Goal: Task Accomplishment & Management: Manage account settings

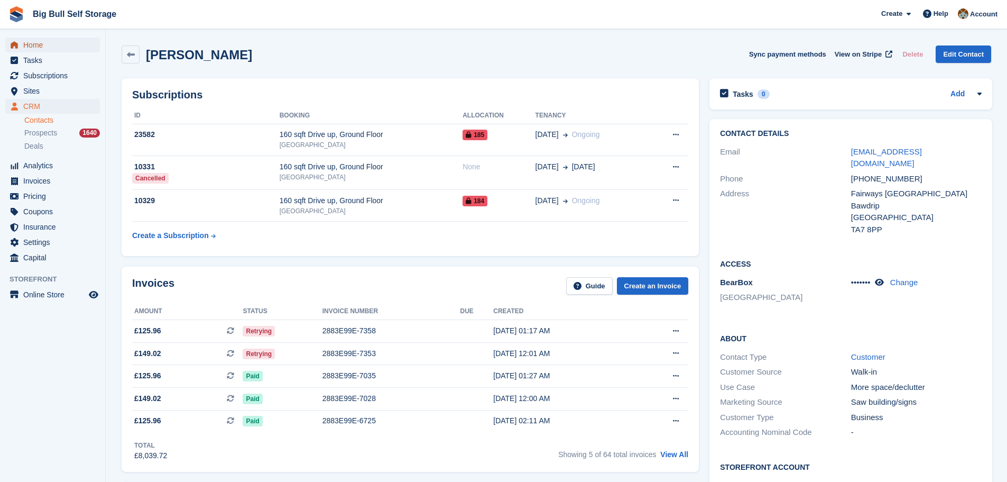
click at [38, 48] on span "Home" at bounding box center [54, 45] width 63 height 15
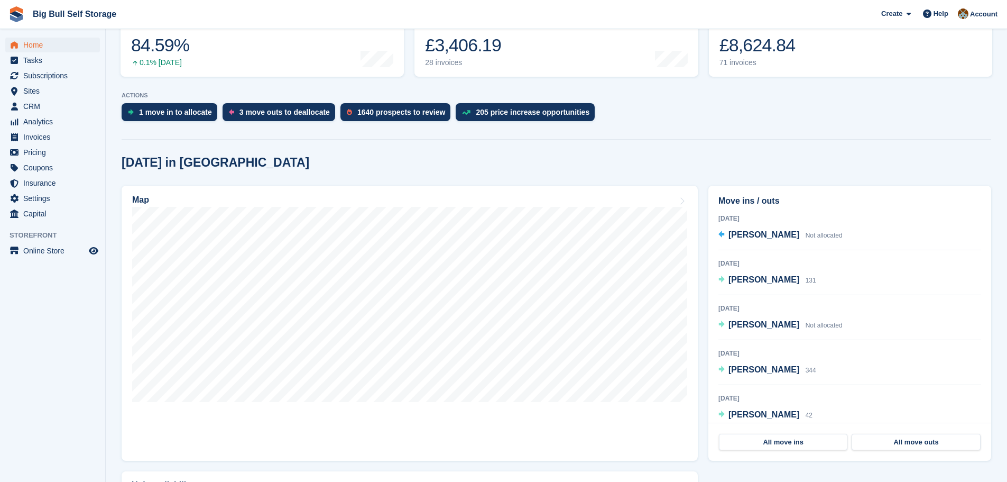
scroll to position [264, 0]
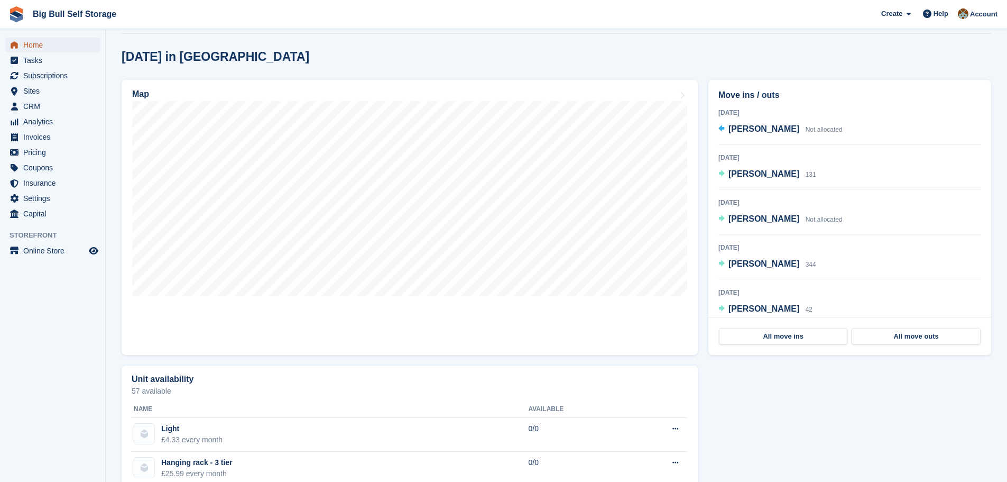
click at [38, 47] on span "Home" at bounding box center [54, 45] width 63 height 15
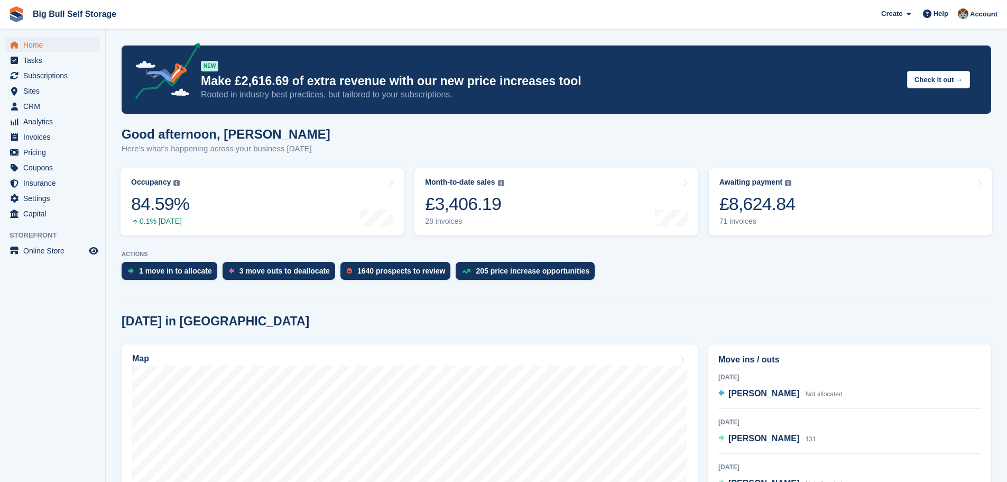
scroll to position [159, 0]
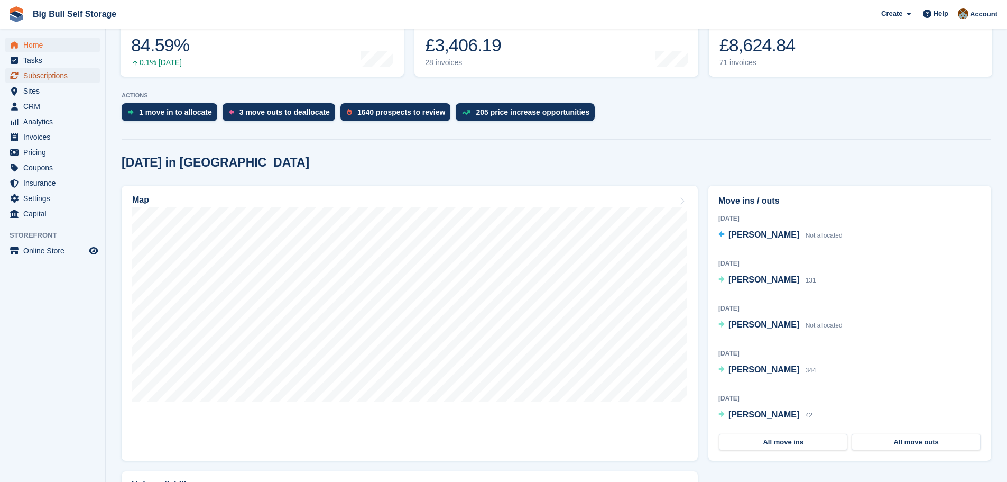
click at [50, 74] on span "Subscriptions" at bounding box center [54, 75] width 63 height 15
